Goal: Book appointment/travel/reservation

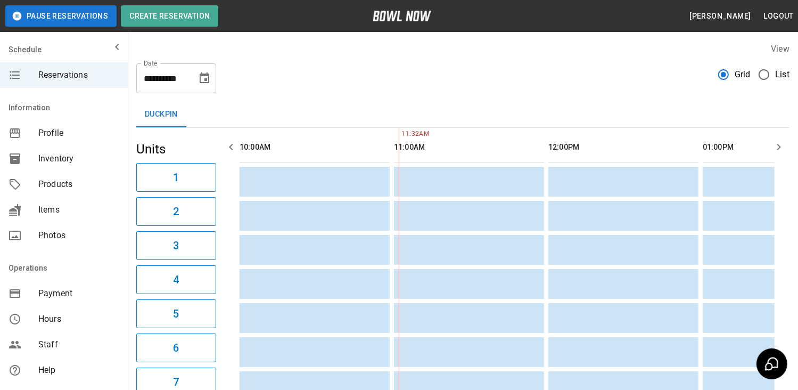
scroll to position [0, 463]
click at [200, 76] on icon "Choose date, selected date is Sep 14, 2025" at bounding box center [205, 77] width 10 height 11
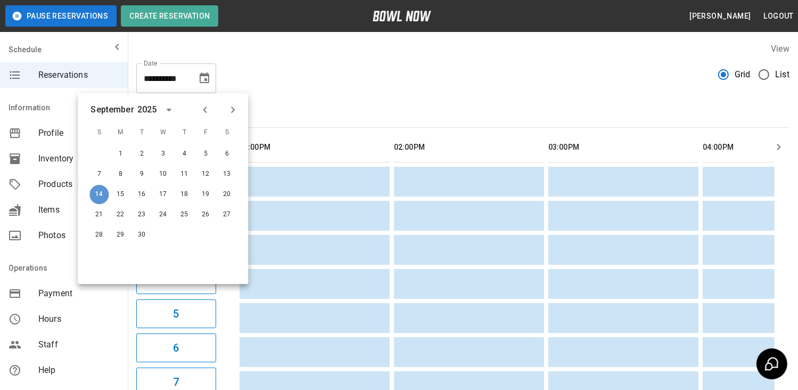
click at [100, 192] on button "14" at bounding box center [98, 194] width 19 height 19
click at [204, 111] on icon "Previous month" at bounding box center [204, 109] width 13 height 13
click at [233, 103] on icon "Next month" at bounding box center [232, 109] width 13 height 13
click at [120, 153] on button "1" at bounding box center [120, 153] width 19 height 19
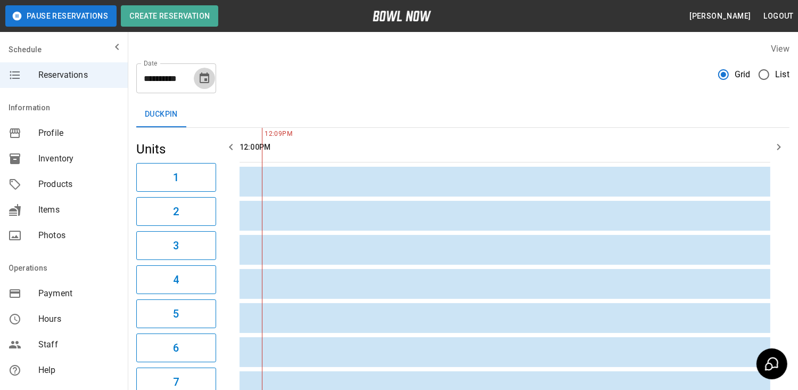
click at [206, 80] on icon "Choose date, selected date is Sep 1, 2025" at bounding box center [205, 77] width 10 height 11
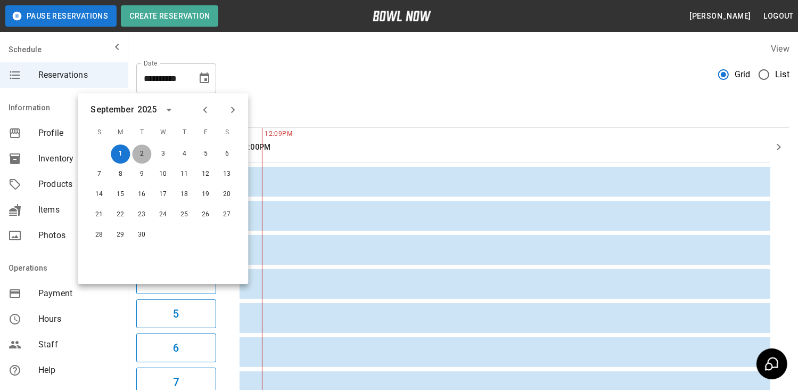
click at [142, 153] on button "2" at bounding box center [141, 153] width 19 height 19
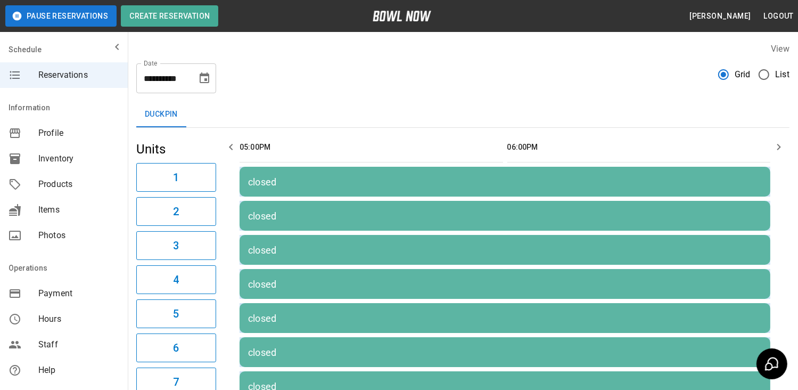
click at [207, 80] on icon "Choose date, selected date is Sep 2, 2025" at bounding box center [204, 78] width 13 height 13
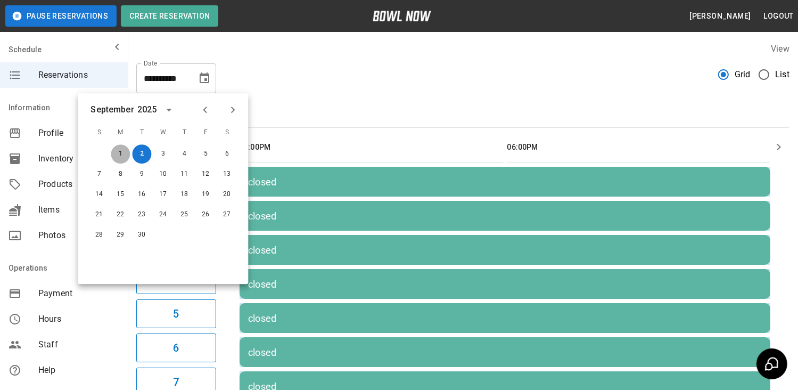
click at [122, 155] on button "1" at bounding box center [120, 153] width 19 height 19
type input "**********"
